Goal: Check status: Check status

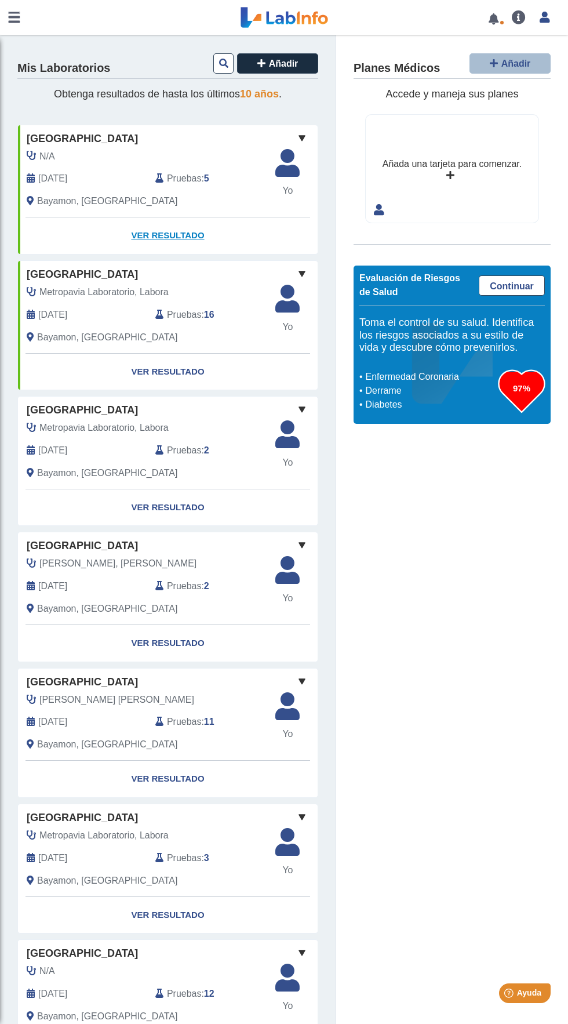
click at [187, 222] on link "Ver Resultado" at bounding box center [168, 235] width 300 height 37
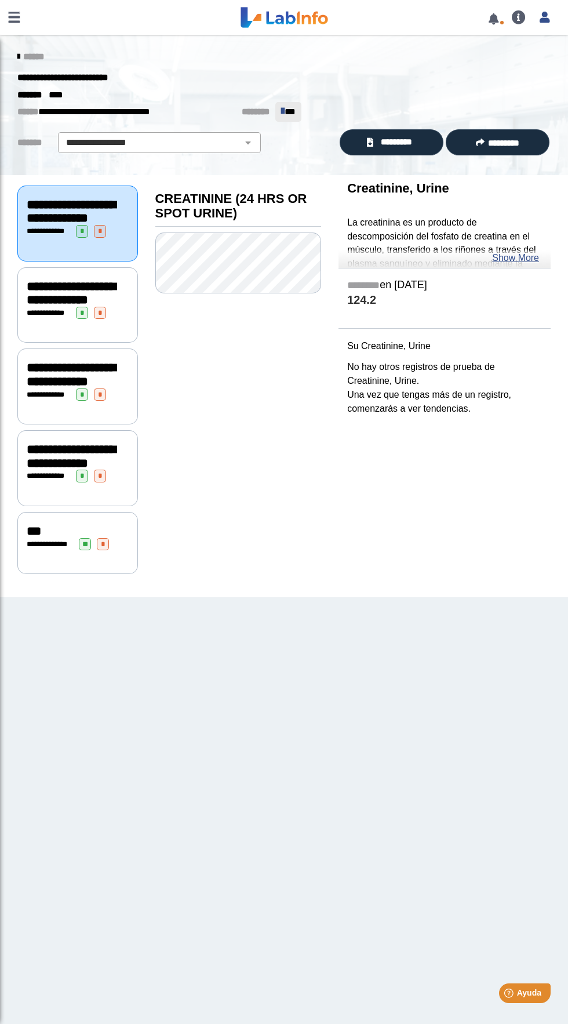
click at [86, 574] on div "**********" at bounding box center [77, 543] width 121 height 62
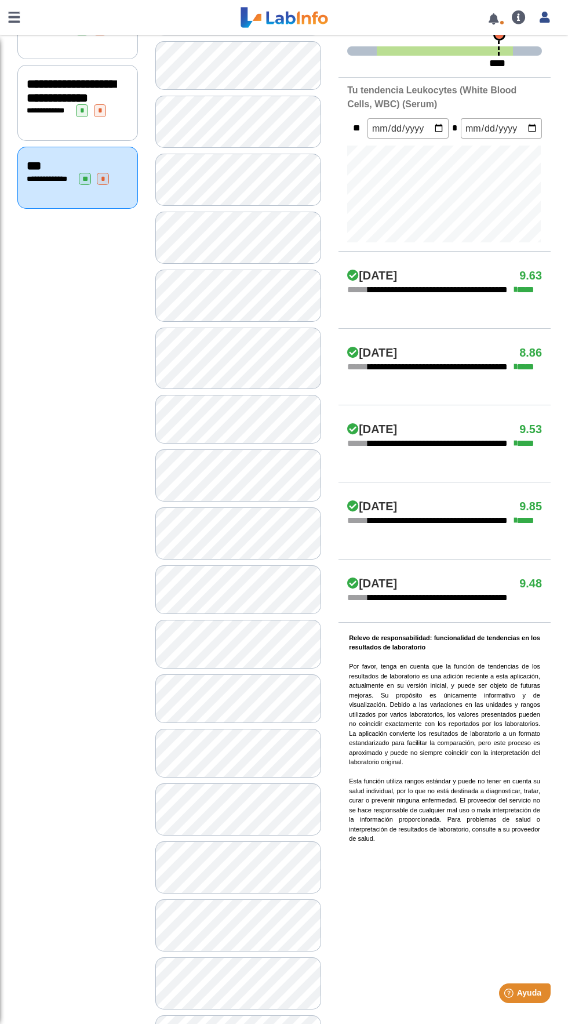
scroll to position [407, 0]
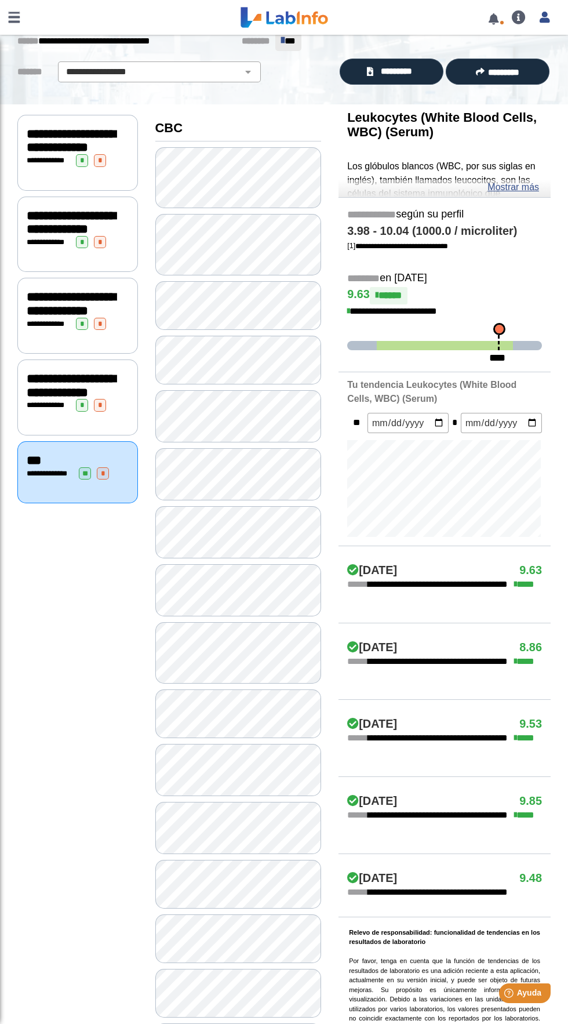
scroll to position [59, 0]
